Goal: Obtain resource: Download file/media

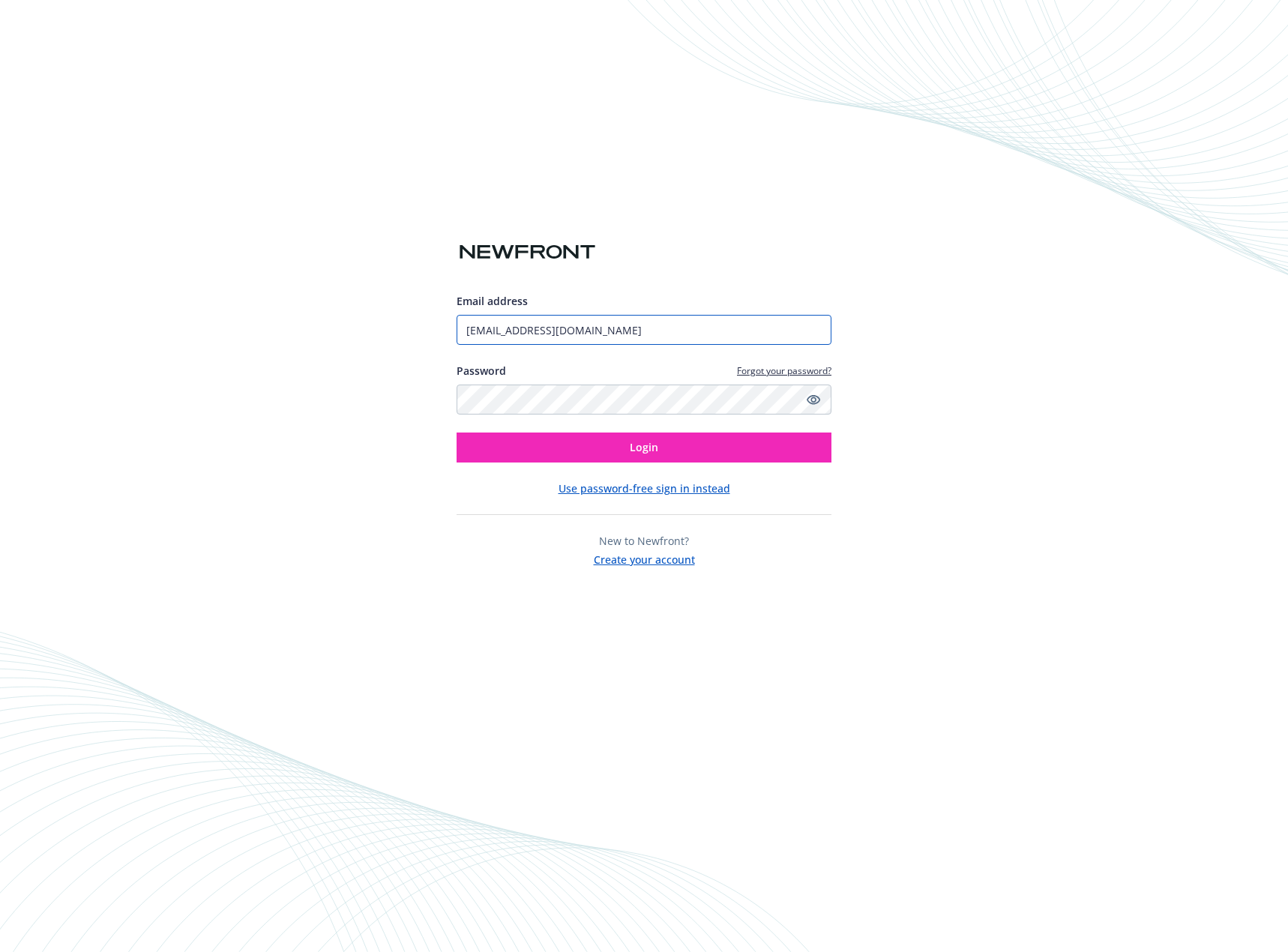
click at [590, 324] on input "ttsui@crewknitwear.com" at bounding box center [644, 329] width 375 height 30
click at [1019, 407] on div "Email address ttsui@crewknitwear.com Password Forgot your password? Login Use p…" at bounding box center [644, 476] width 1288 height 952
drag, startPoint x: 680, startPoint y: 443, endPoint x: 756, endPoint y: 427, distance: 77.7
click at [680, 442] on button "Login" at bounding box center [644, 448] width 375 height 30
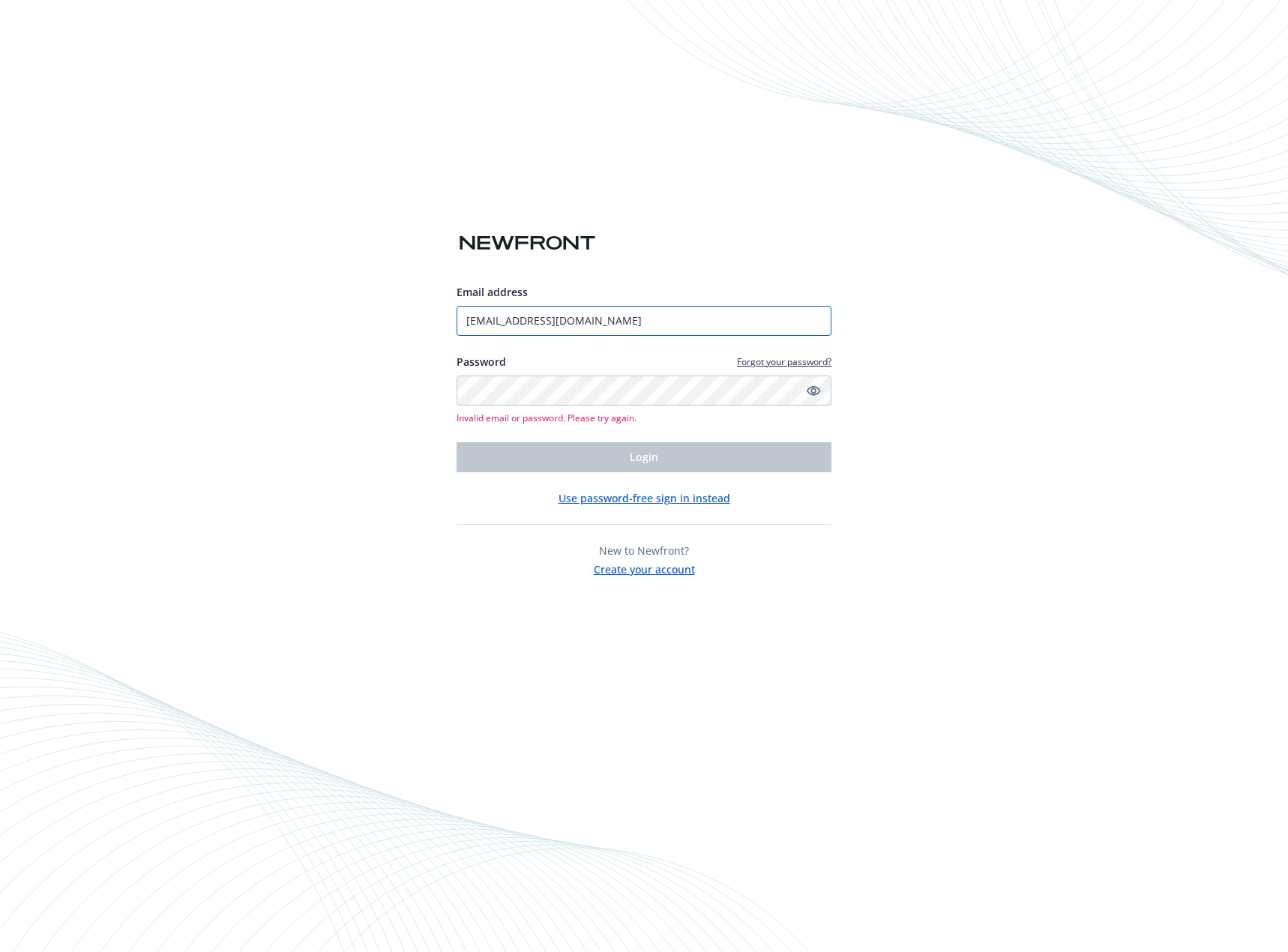
click at [653, 325] on input "ttsui@crewknitwear.com" at bounding box center [644, 320] width 375 height 30
type input "pchan@crewknitwear.com"
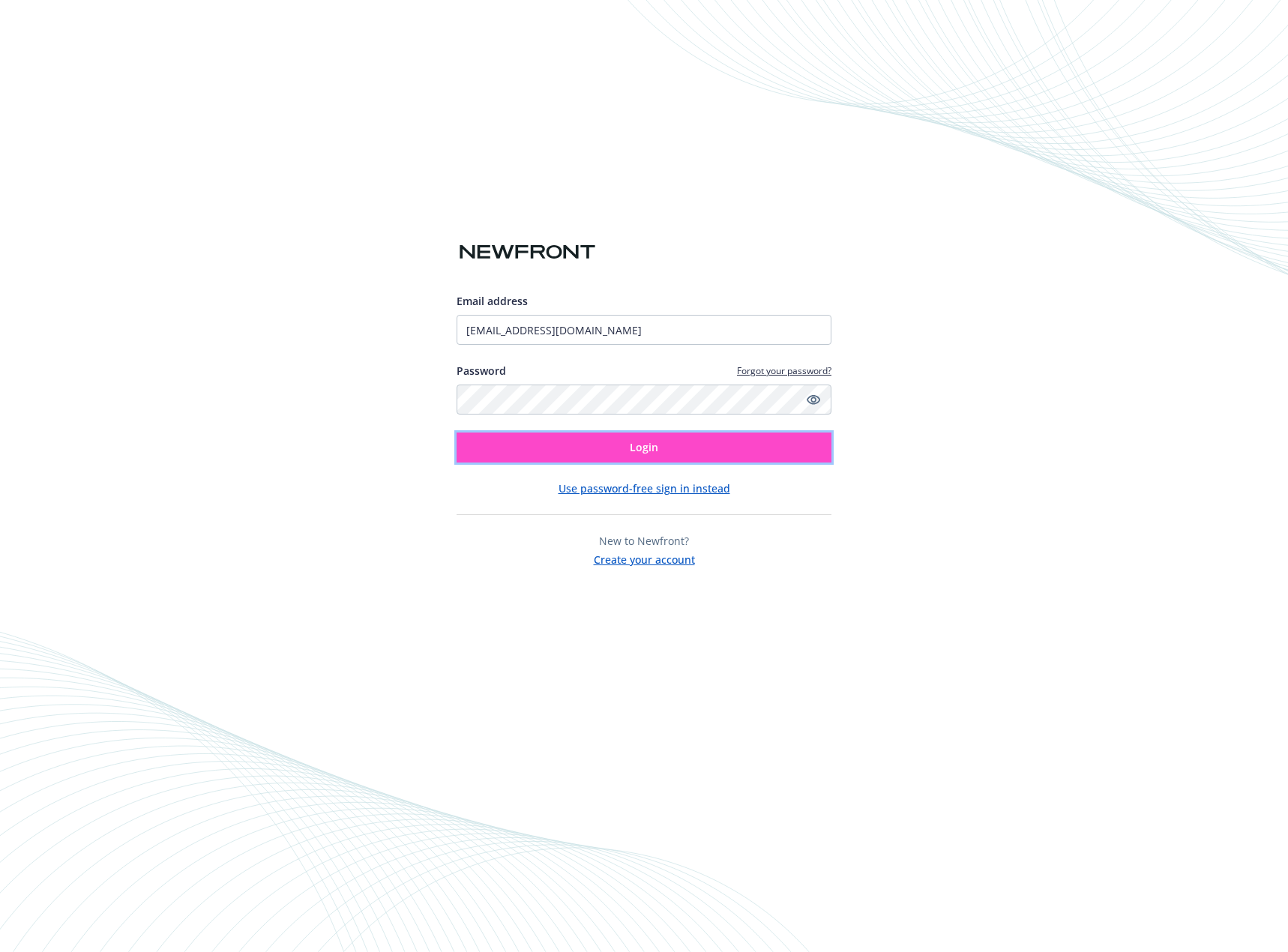
click at [643, 457] on button "Login" at bounding box center [644, 448] width 375 height 30
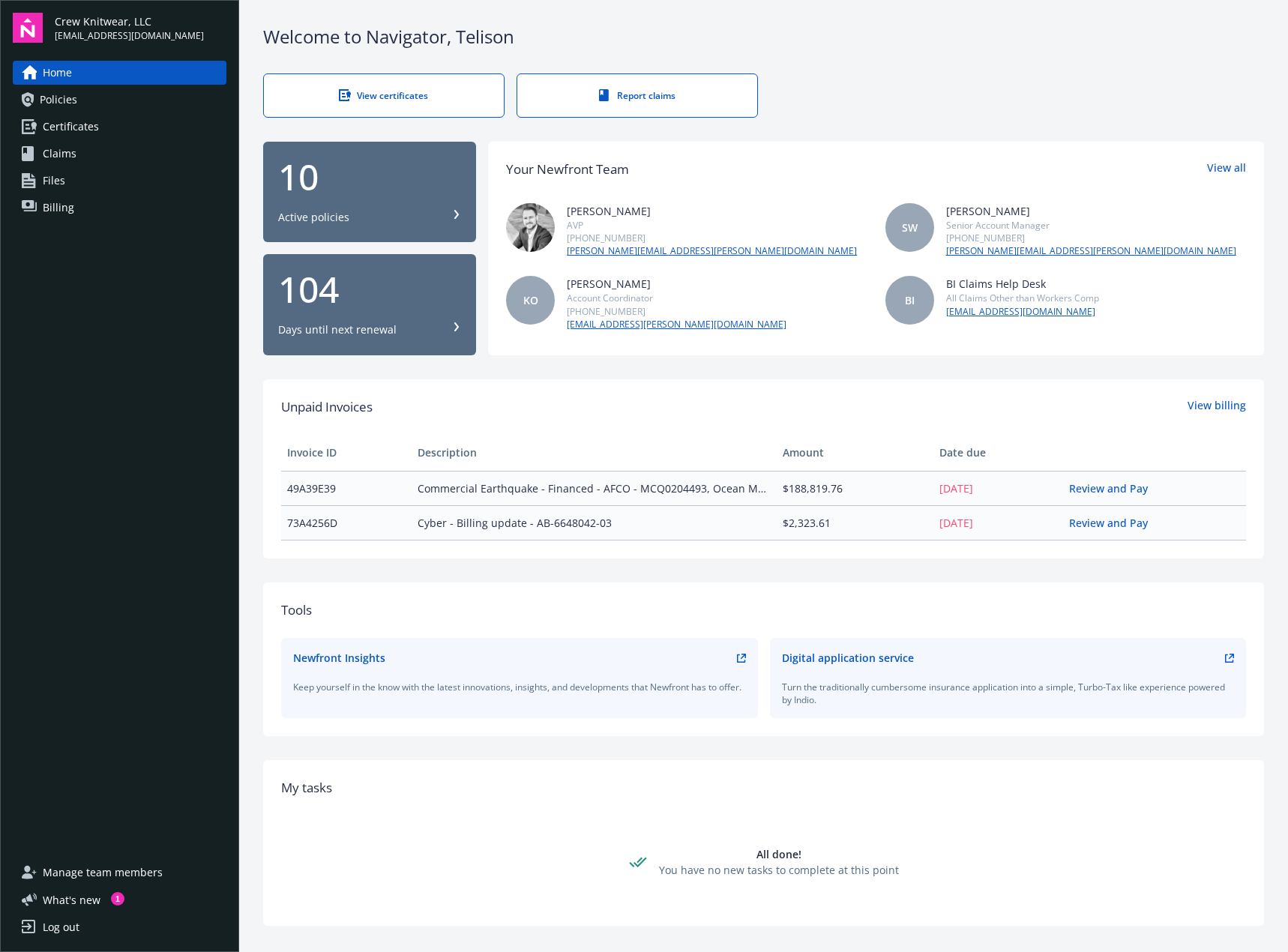
click at [662, 425] on div "Unpaid Invoices View billing Invoice ID Description Amount Date due 49A39E39 Co…" at bounding box center [763, 468] width 964 height 143
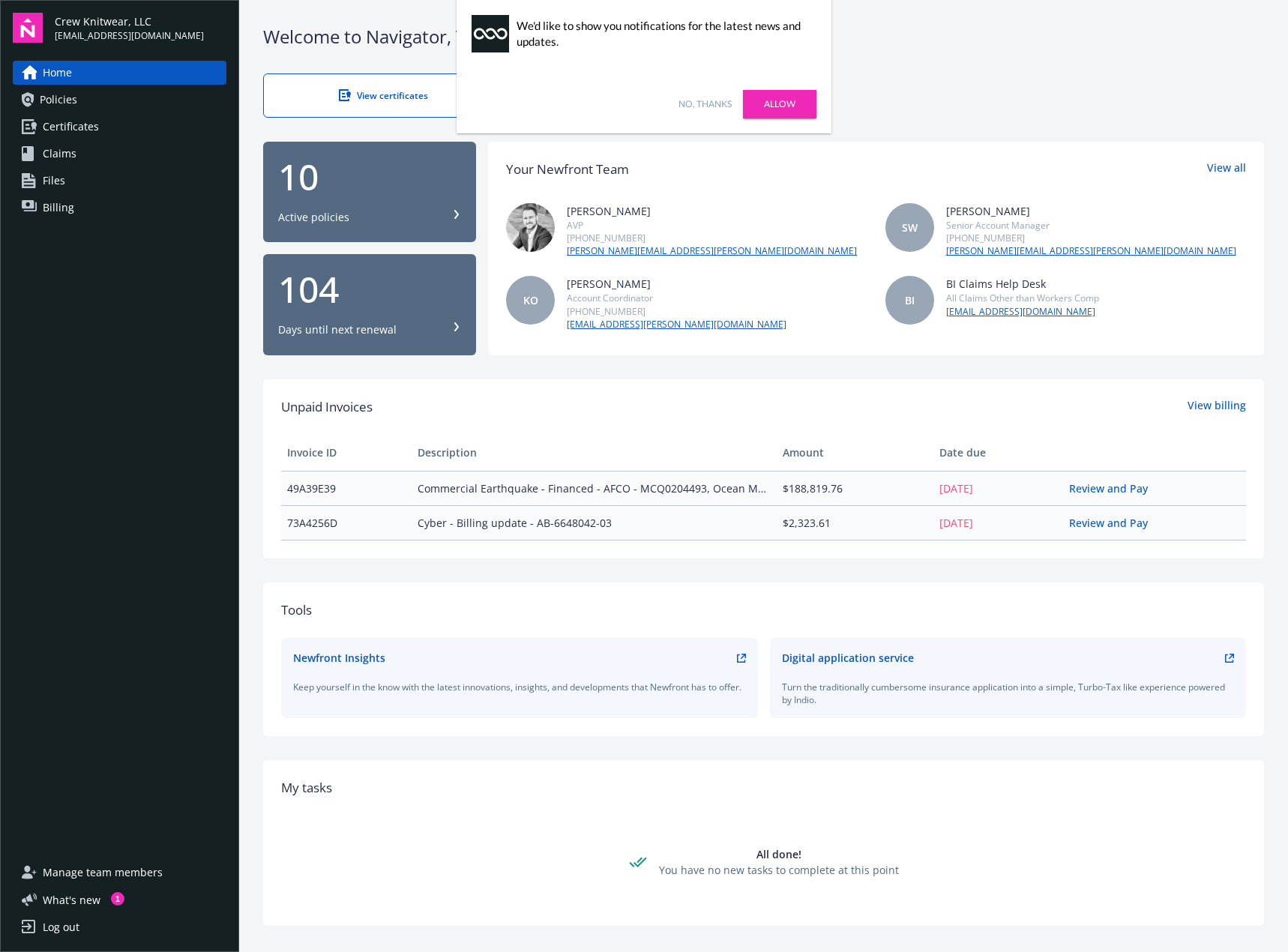
click at [669, 425] on div "Unpaid Invoices View billing Invoice ID Description Amount Date due 49A39E39 Co…" at bounding box center [763, 468] width 964 height 143
click at [717, 106] on link "No, thanks" at bounding box center [705, 104] width 53 height 13
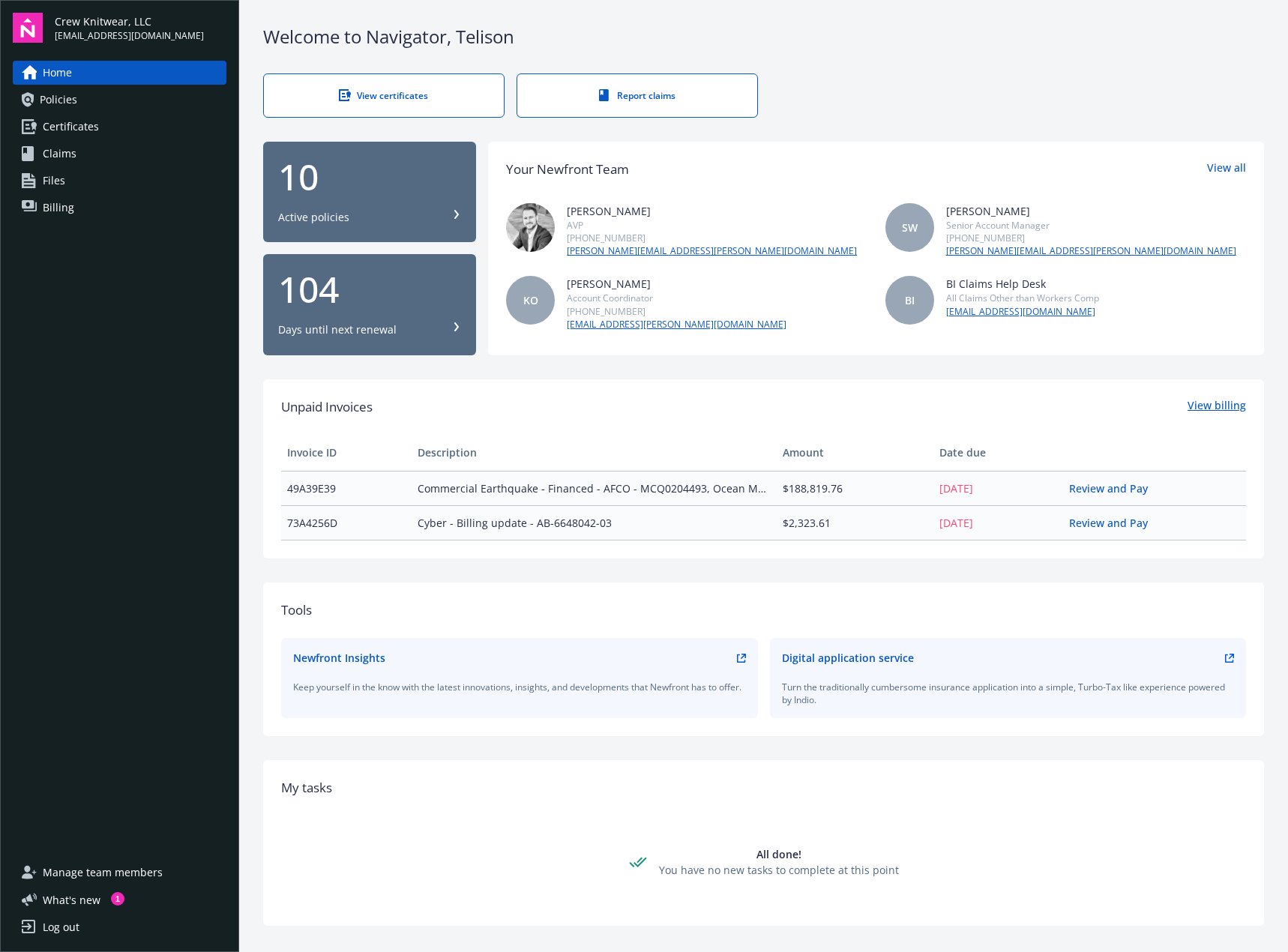
click at [1202, 410] on link "View billing" at bounding box center [1216, 407] width 59 height 20
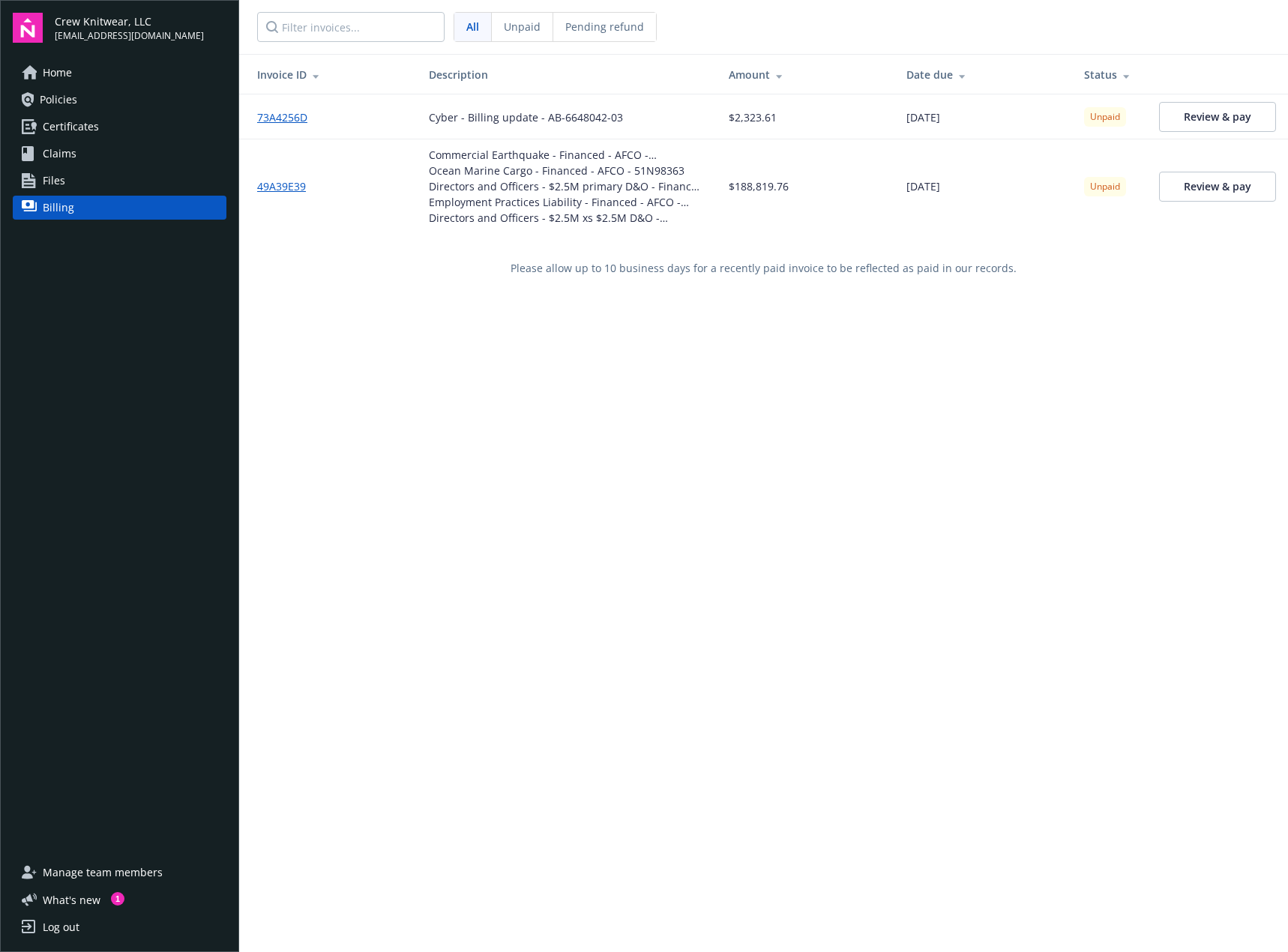
click at [512, 457] on div "Invoice ID Description Amount Date due Status 73A4256D Cyber - Billing update -…" at bounding box center [764, 529] width 1049 height 952
drag, startPoint x: 529, startPoint y: 460, endPoint x: 429, endPoint y: 295, distance: 192.9
click at [528, 462] on div "Invoice ID Description Amount Date due Status 73A4256D Cyber - Billing update -…" at bounding box center [764, 529] width 1049 height 952
click at [283, 188] on link "49A39E39" at bounding box center [287, 186] width 61 height 16
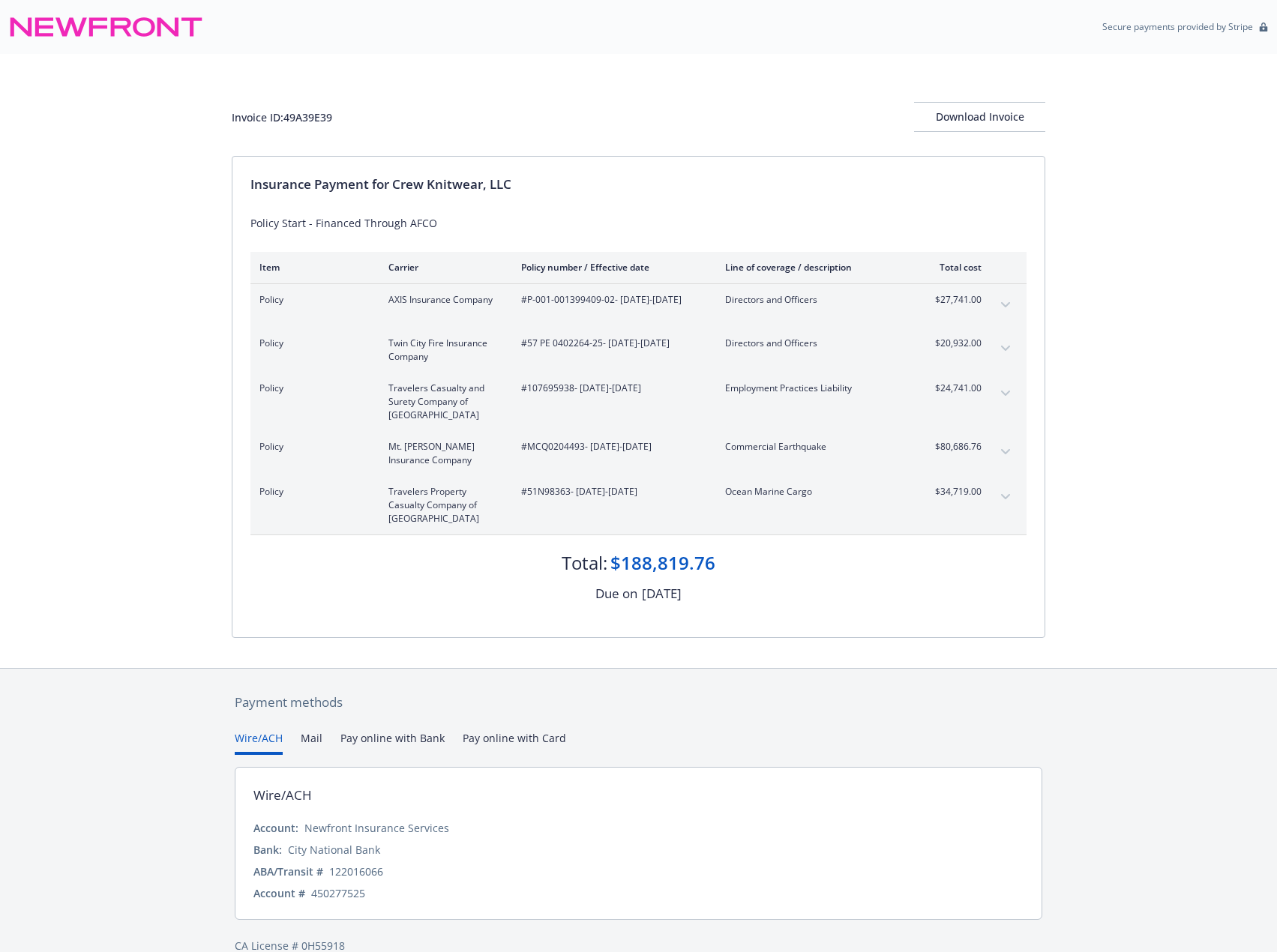
scroll to position [27, 0]
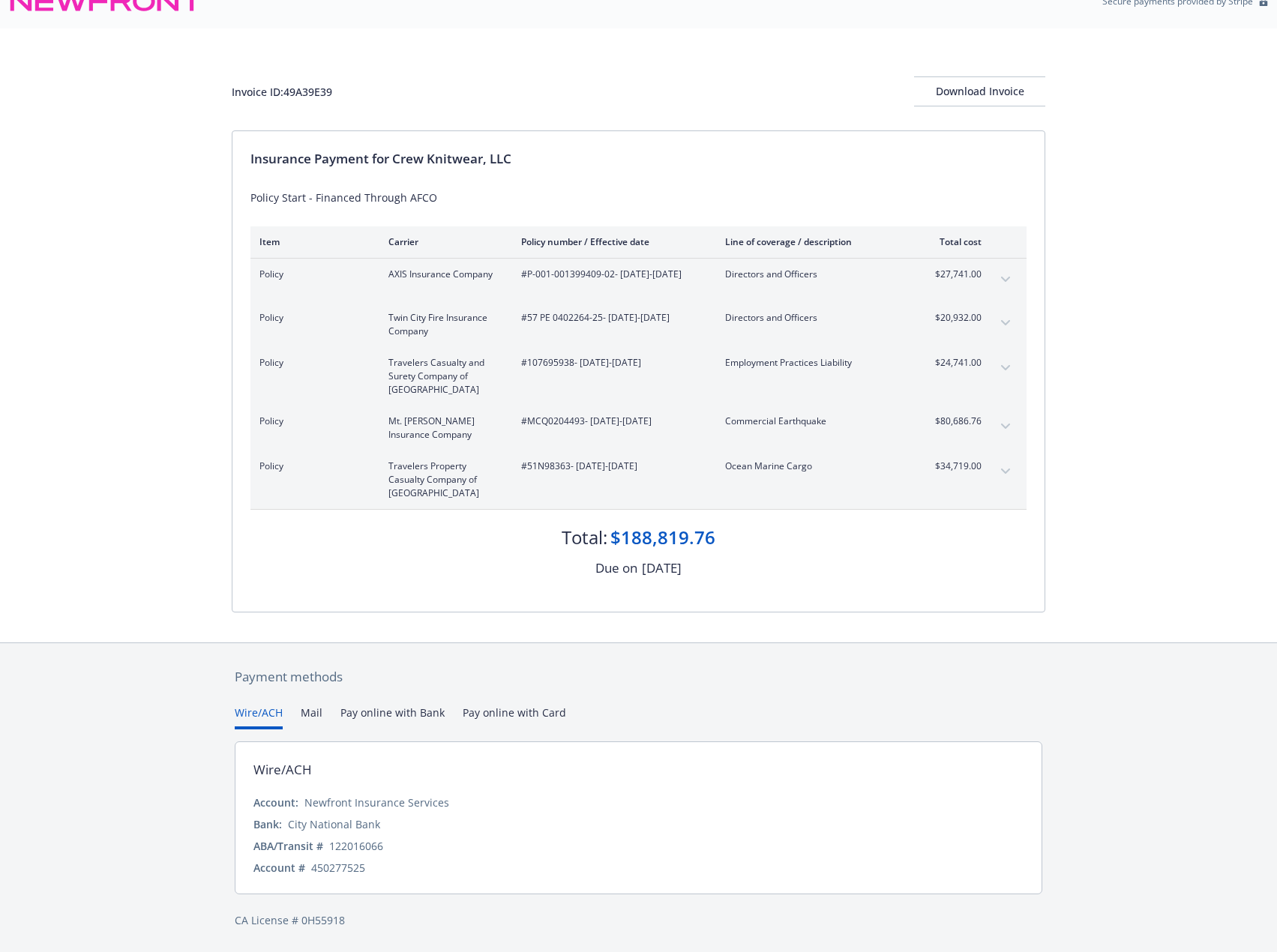
click at [51, 213] on div "Invoice ID: 49A39E39 Download Invoice Insurance Payment for Crew Knitwear, LLC …" at bounding box center [638, 335] width 1277 height 614
